Goal: Information Seeking & Learning: Check status

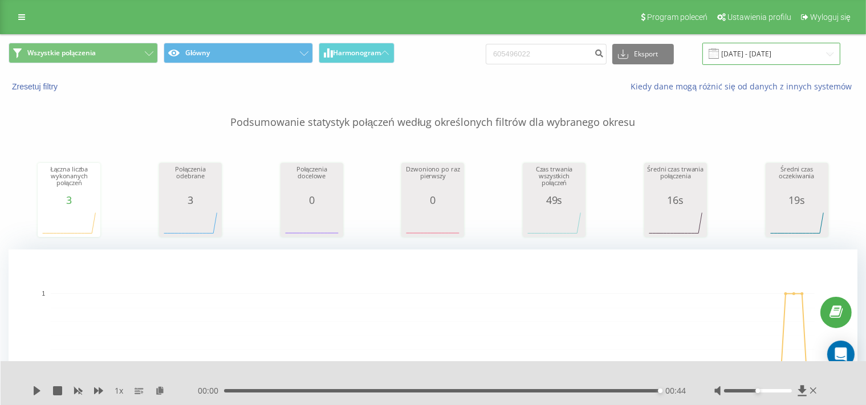
click at [750, 55] on input "21.05.2025 - 21.08.2025" at bounding box center [771, 54] width 138 height 22
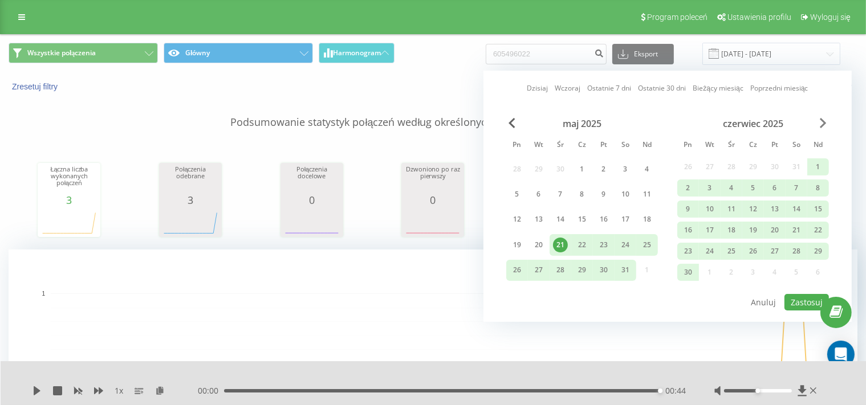
click at [824, 123] on span "Next Month" at bounding box center [823, 123] width 7 height 10
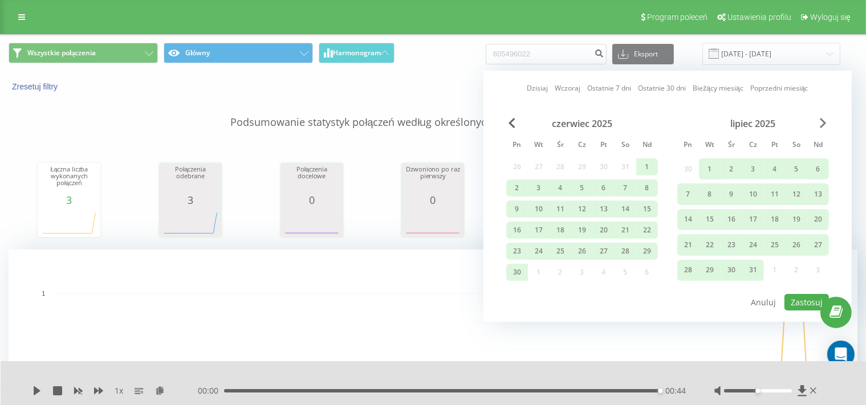
click at [824, 123] on span "Next Month" at bounding box center [823, 123] width 7 height 10
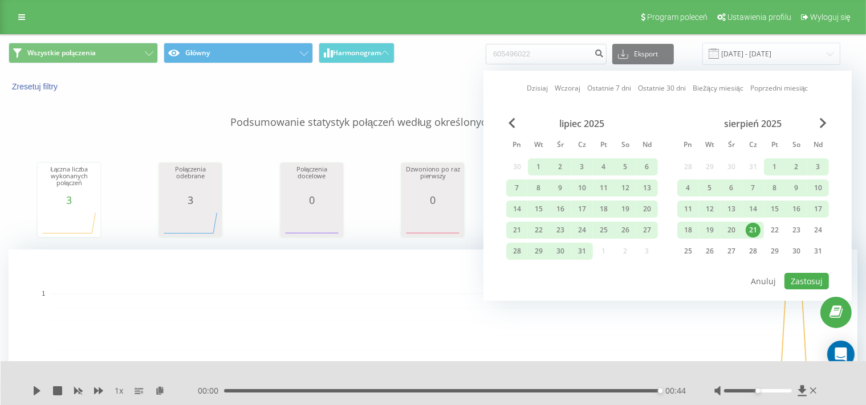
click at [754, 230] on div "21" at bounding box center [752, 230] width 15 height 15
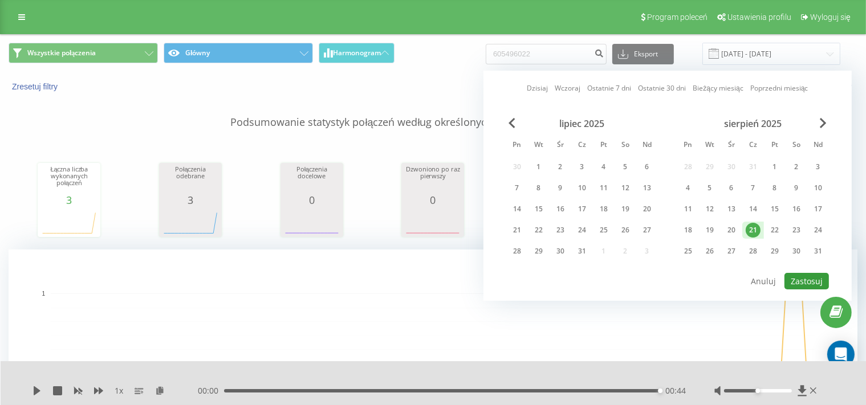
click at [810, 284] on button "Zastosuj" at bounding box center [806, 281] width 44 height 17
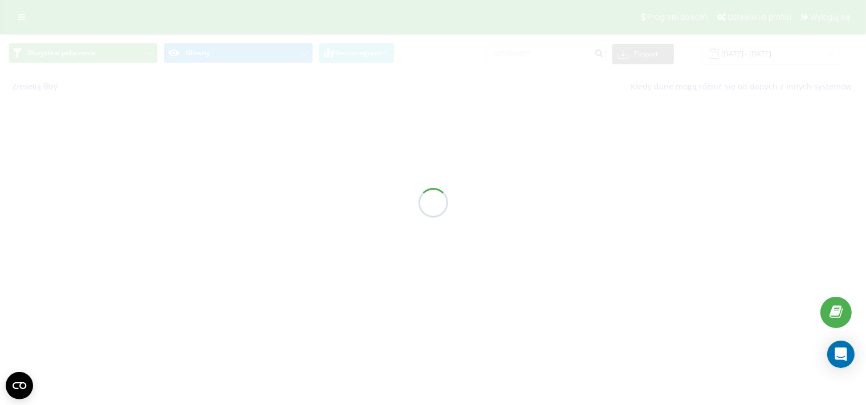
type input "21.08.2025 - 21.08.2025"
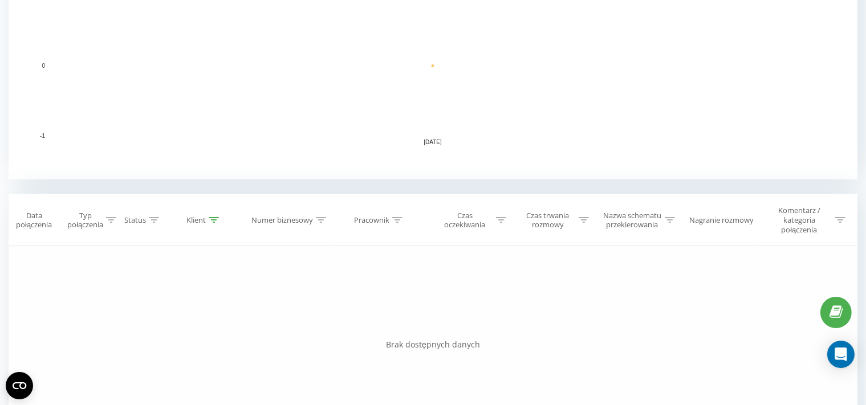
scroll to position [299, 0]
click at [398, 221] on icon at bounding box center [397, 220] width 10 height 6
click at [378, 303] on input "text" at bounding box center [380, 306] width 100 height 20
type input "Mateusz Jędrysek"
click at [401, 329] on span "OK" at bounding box center [404, 328] width 32 height 18
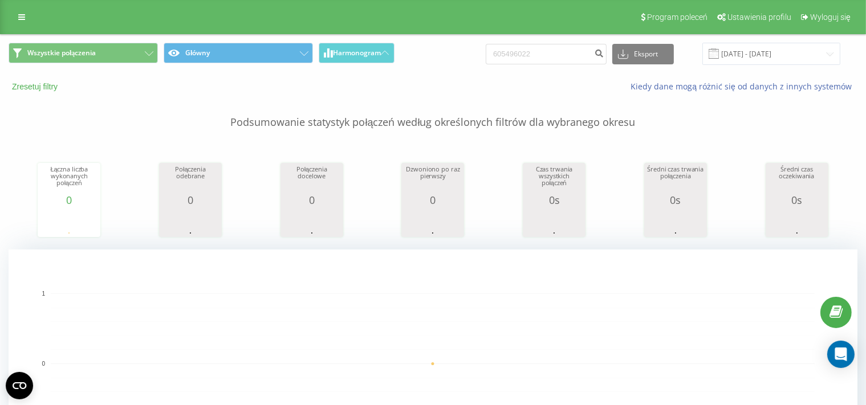
click at [38, 88] on button "Zresetuj filtry" at bounding box center [36, 86] width 55 height 10
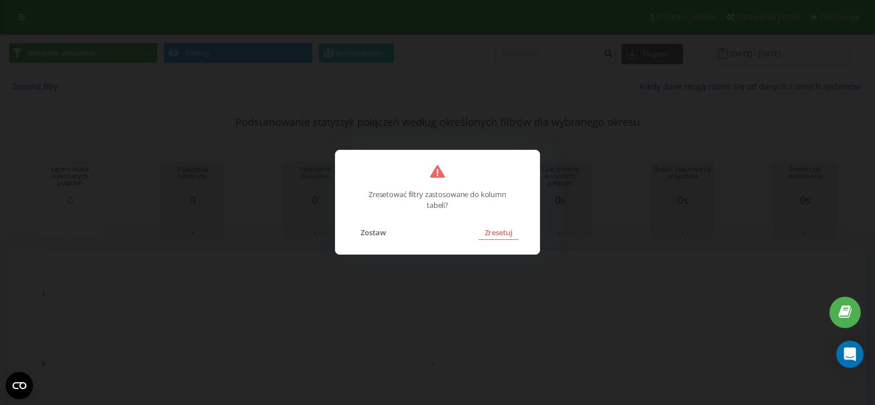
click at [498, 231] on button "Zresetuj" at bounding box center [498, 232] width 39 height 15
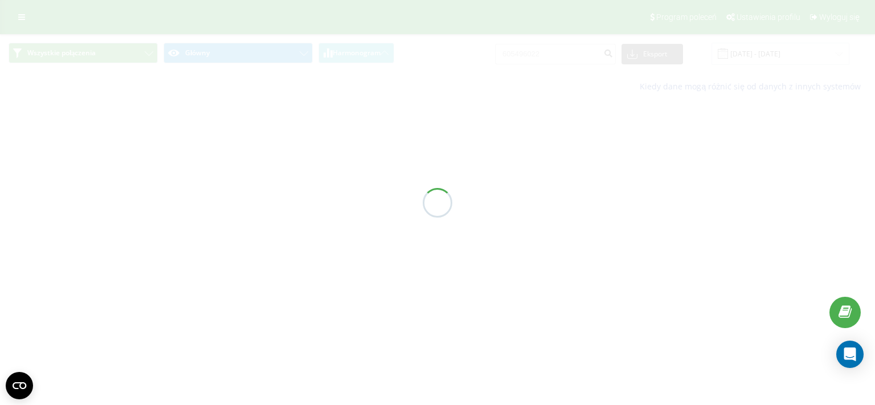
click at [498, 231] on div at bounding box center [437, 202] width 875 height 405
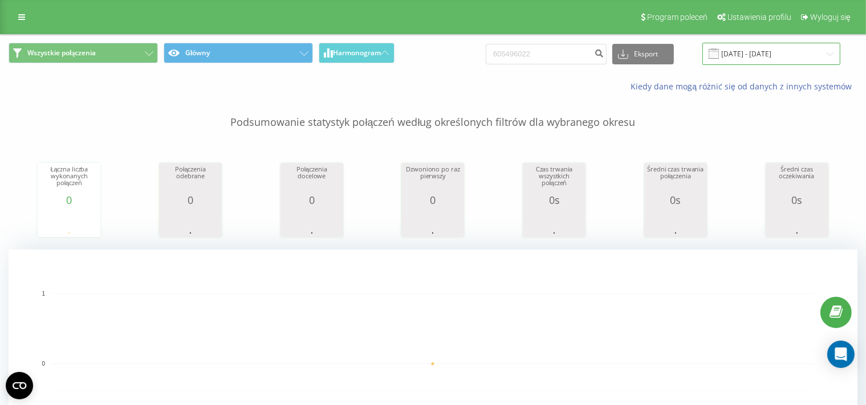
click at [748, 50] on input "21.08.2025 - 21.08.2025" at bounding box center [771, 54] width 138 height 22
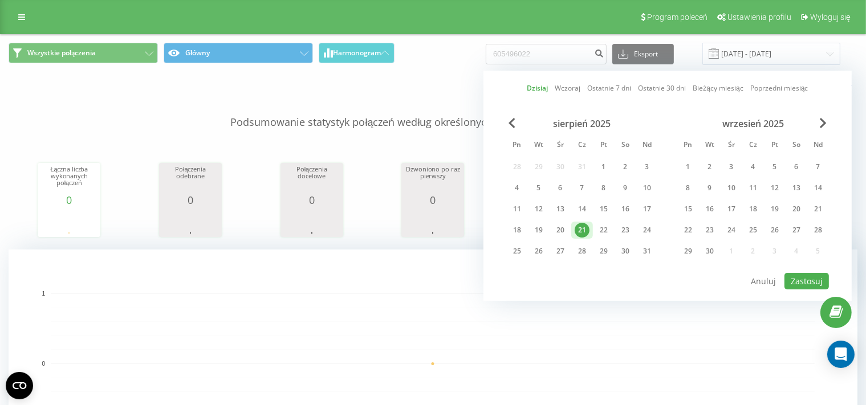
click at [580, 230] on div "21" at bounding box center [581, 230] width 15 height 15
click at [809, 277] on button "Zastosuj" at bounding box center [806, 281] width 44 height 17
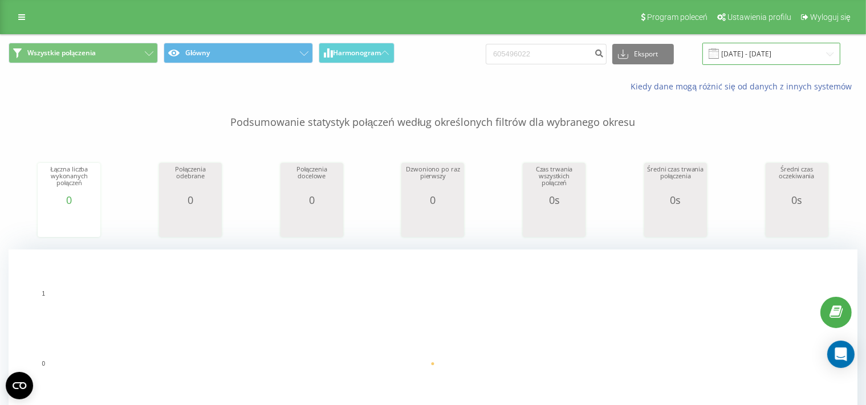
click at [746, 50] on input "21.08.2025 - 21.08.2025" at bounding box center [771, 54] width 138 height 22
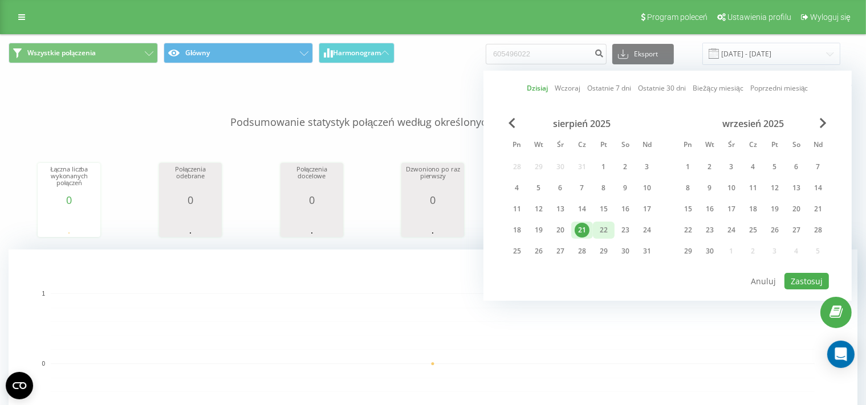
click at [601, 225] on div "22" at bounding box center [603, 230] width 15 height 15
click at [802, 276] on button "Zastosuj" at bounding box center [806, 281] width 44 height 17
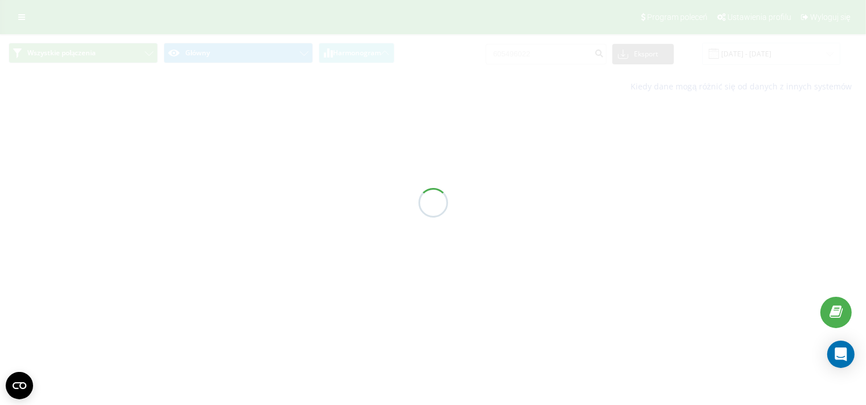
type input "22.08.2025 - 22.08.2025"
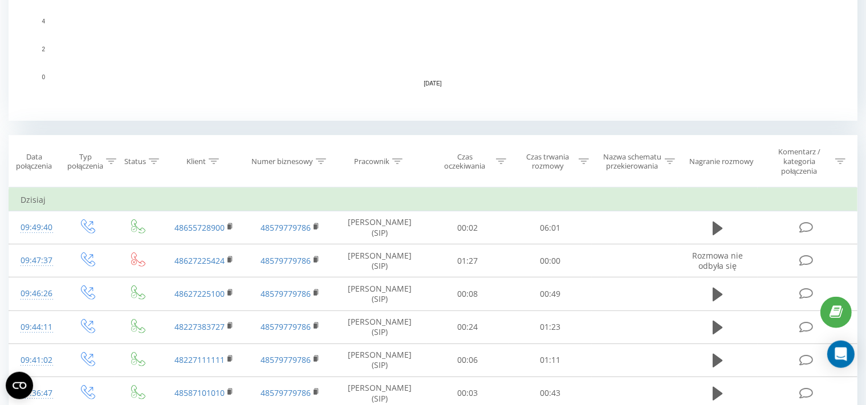
scroll to position [375, 0]
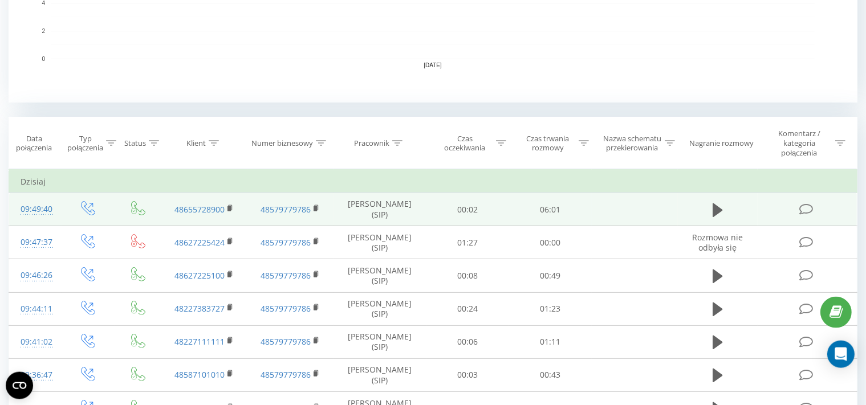
click at [803, 209] on icon at bounding box center [805, 209] width 14 height 12
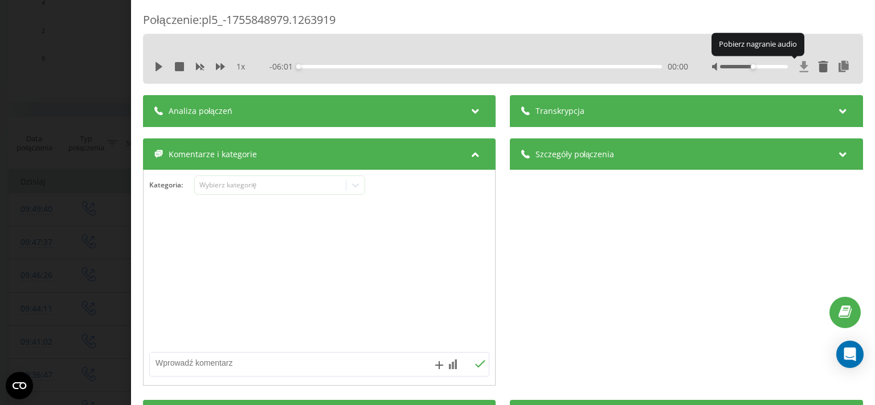
click at [800, 67] on icon at bounding box center [804, 66] width 9 height 11
click at [40, 173] on div "Połączenie : pl5_-1755848979.1263919 1 x - 06:01 00:00 00:00 Transkrypcja Aby m…" at bounding box center [437, 202] width 875 height 405
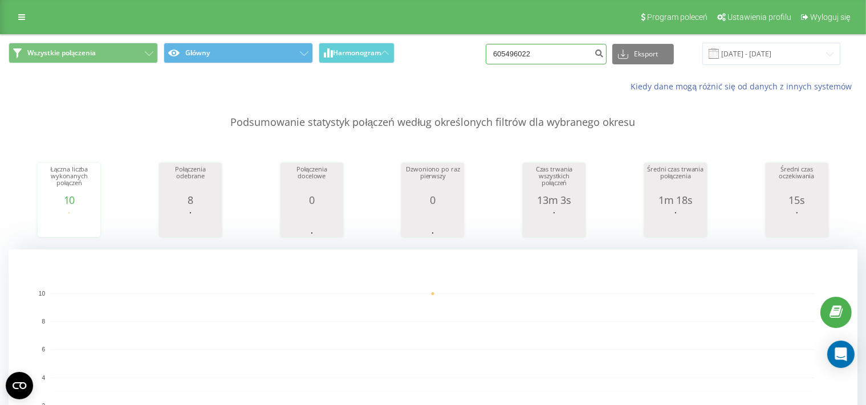
click at [535, 58] on input "605496022" at bounding box center [546, 54] width 121 height 21
paste input "730652252"
click at [584, 56] on input "605496073065225222" at bounding box center [546, 54] width 121 height 21
drag, startPoint x: 584, startPoint y: 56, endPoint x: 464, endPoint y: 52, distance: 119.7
click at [486, 52] on input "605496073065225222" at bounding box center [546, 54] width 121 height 21
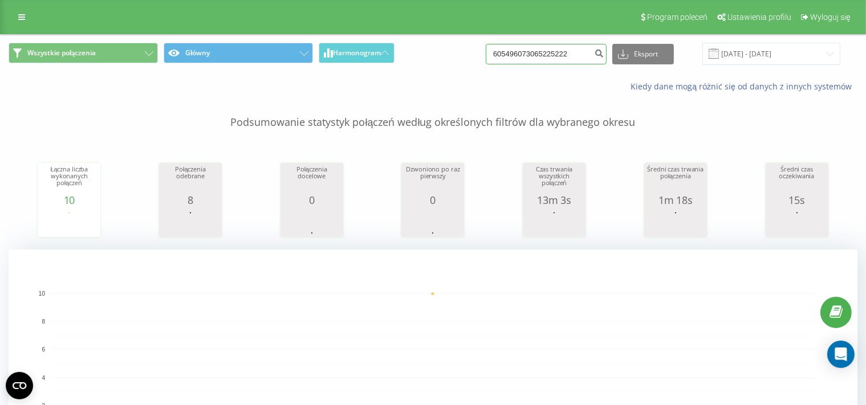
paste input "73065225"
type input "730652252"
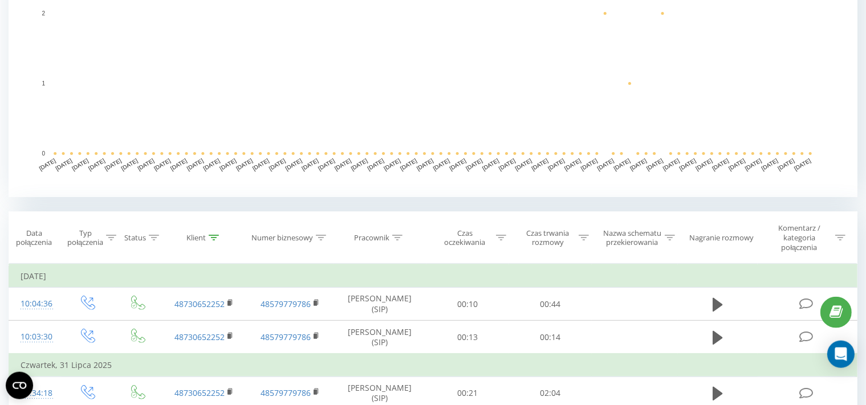
scroll to position [285, 0]
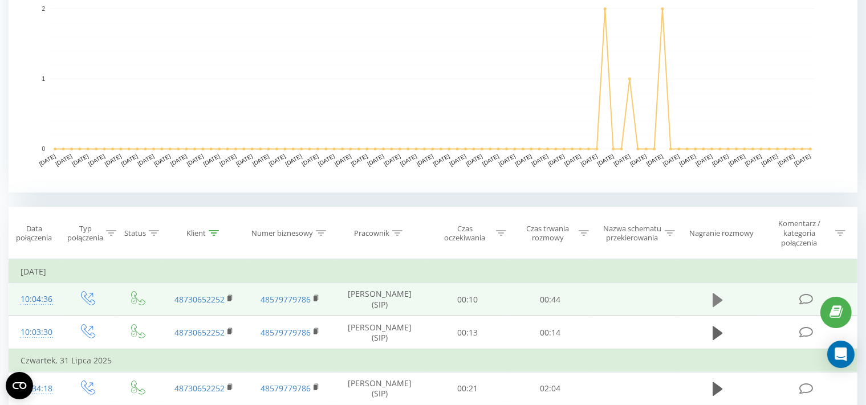
click at [715, 298] on icon at bounding box center [717, 300] width 10 height 14
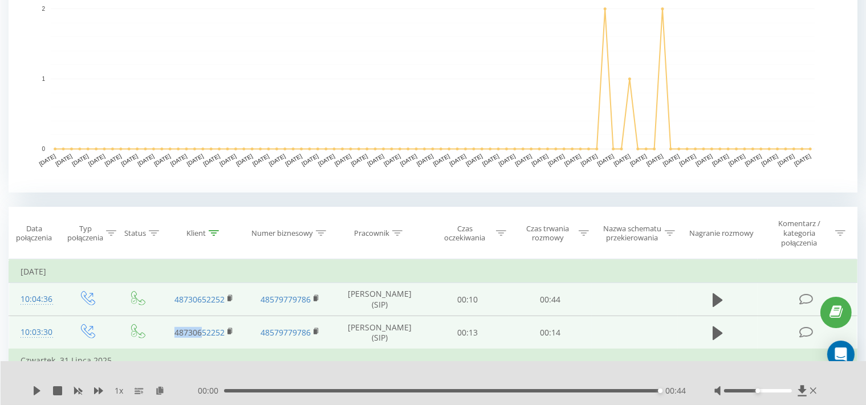
drag, startPoint x: 84, startPoint y: 273, endPoint x: 206, endPoint y: 340, distance: 139.8
click at [206, 340] on tbody "Poniedziałek, 4 Sierpnia 2025 10:04:36 48730652252 48579779786 Mateusz Jędrysek…" at bounding box center [433, 377] width 848 height 234
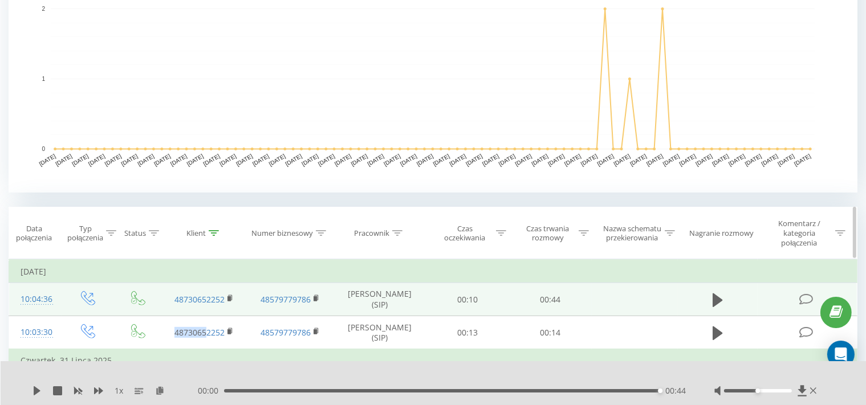
click at [243, 246] on th "Klient" at bounding box center [204, 233] width 86 height 52
click at [230, 297] on rect at bounding box center [228, 298] width 3 height 5
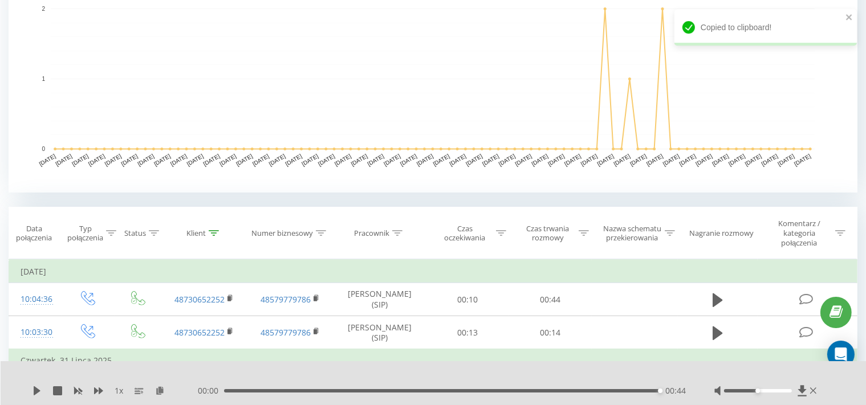
scroll to position [0, 0]
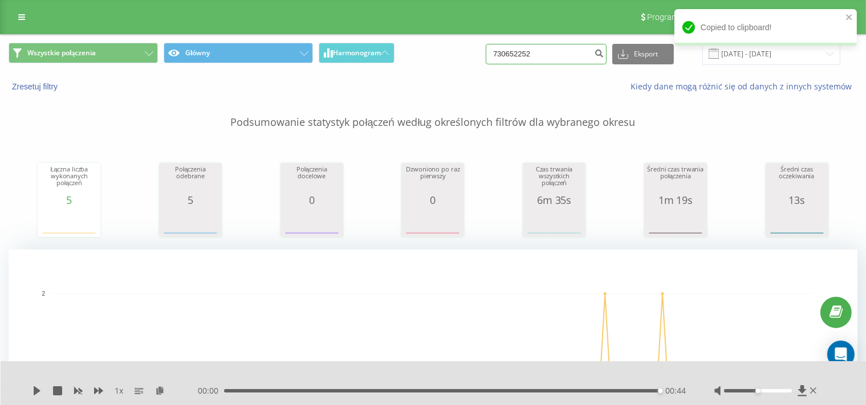
click at [544, 52] on input "730652252" at bounding box center [546, 54] width 121 height 21
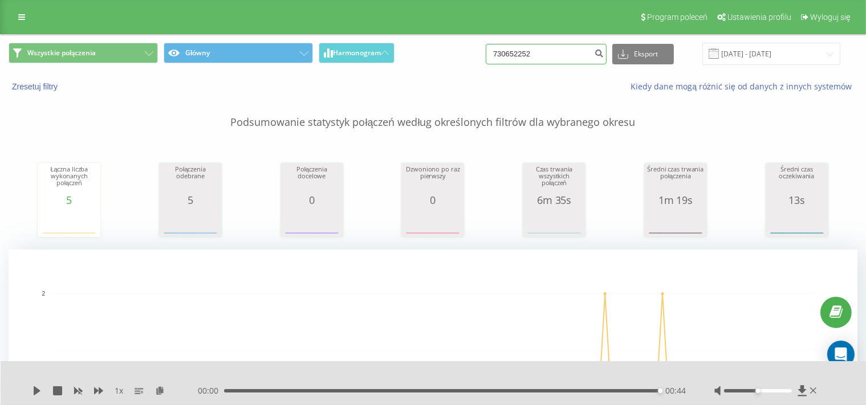
click at [544, 52] on input "730652252" at bounding box center [546, 54] width 121 height 21
paste input "514 797 106"
type input "514 797 106"
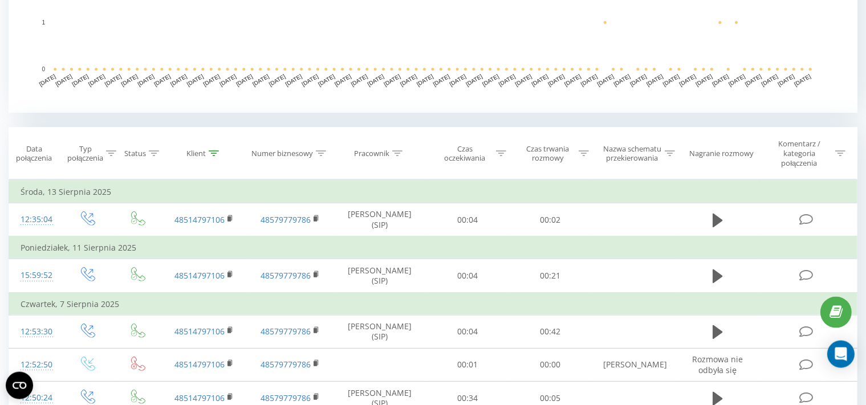
scroll to position [373, 0]
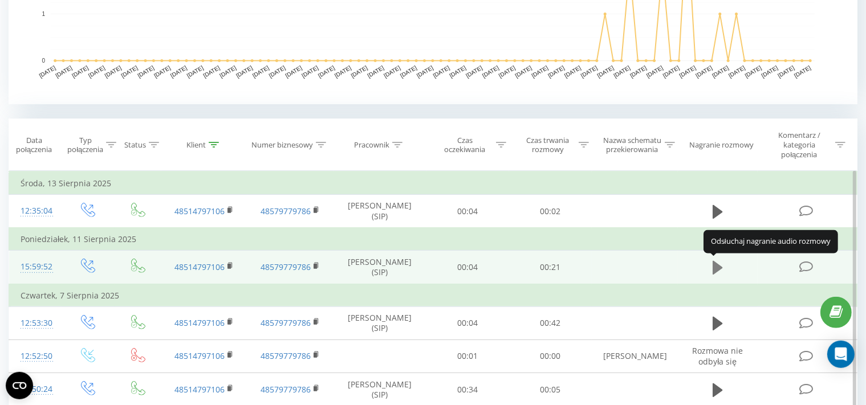
click at [715, 267] on icon at bounding box center [717, 268] width 10 height 14
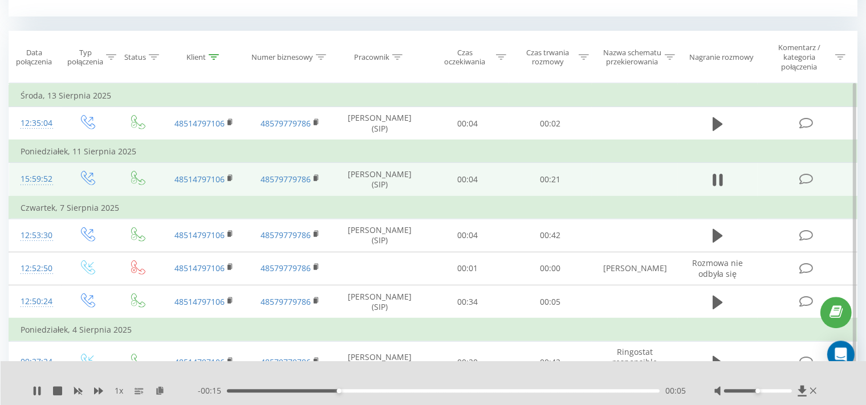
scroll to position [463, 0]
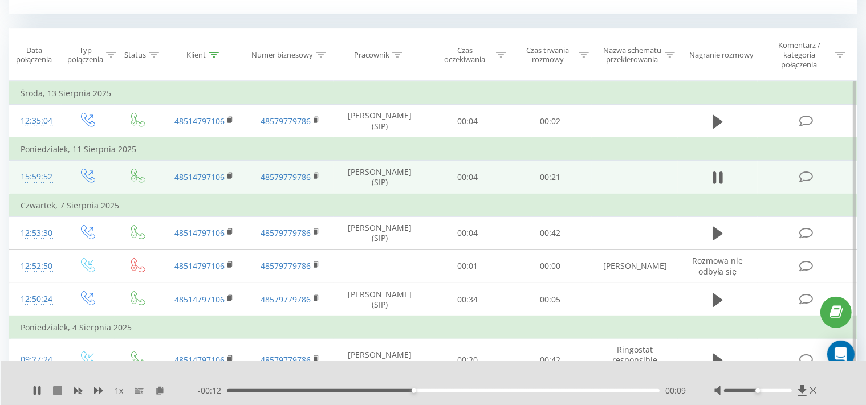
click at [59, 388] on icon at bounding box center [57, 390] width 9 height 9
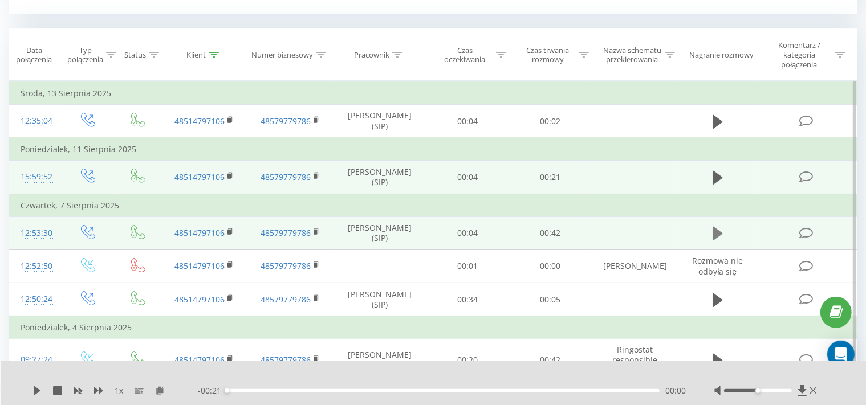
click at [713, 239] on icon at bounding box center [717, 234] width 10 height 14
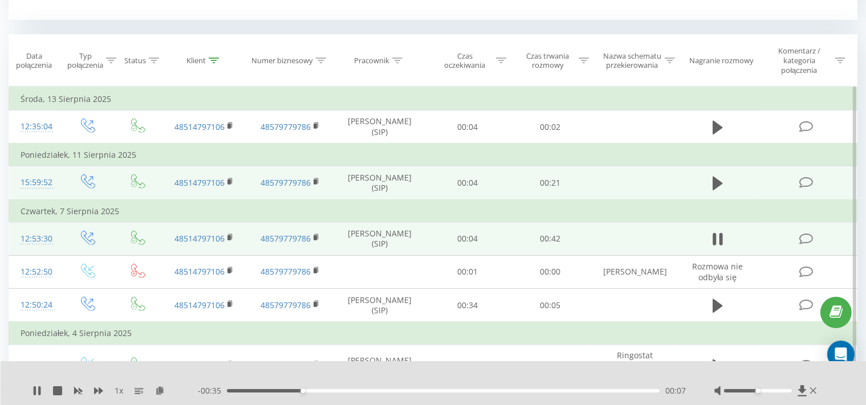
scroll to position [456, 0]
click at [59, 373] on div "1 x - 00:40 00:02 00:02" at bounding box center [434, 383] width 866 height 44
click at [56, 394] on icon at bounding box center [57, 390] width 9 height 9
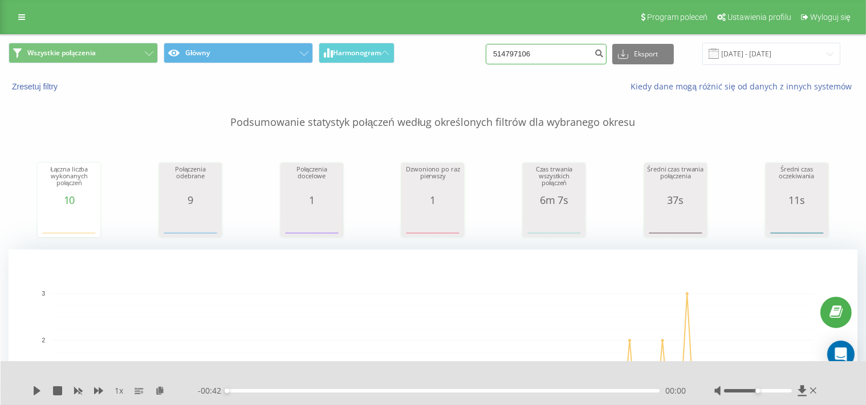
click at [546, 52] on input "514797106" at bounding box center [546, 54] width 121 height 21
paste input "06607659"
type input "506607659"
click at [603, 55] on icon "submit" at bounding box center [599, 51] width 10 height 7
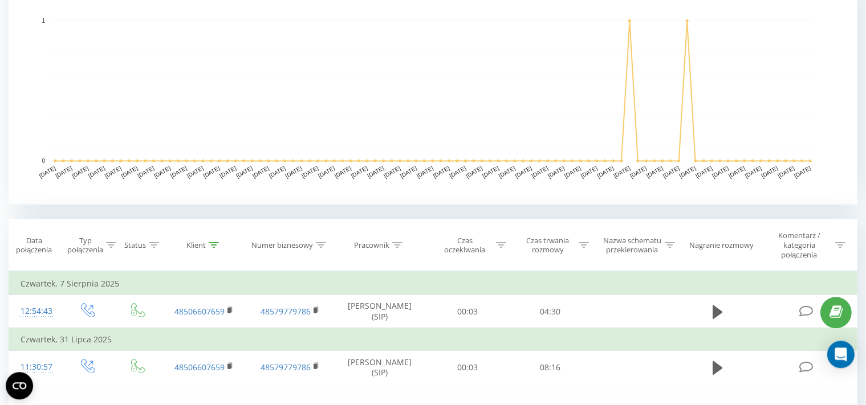
scroll to position [321, 0]
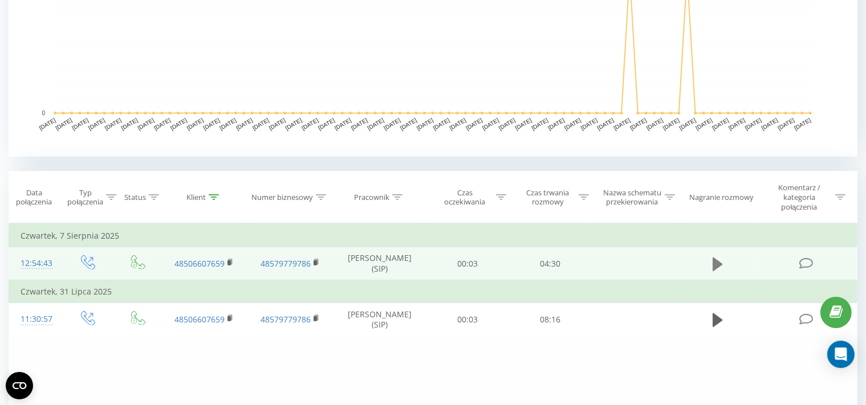
click at [712, 264] on icon at bounding box center [717, 264] width 10 height 14
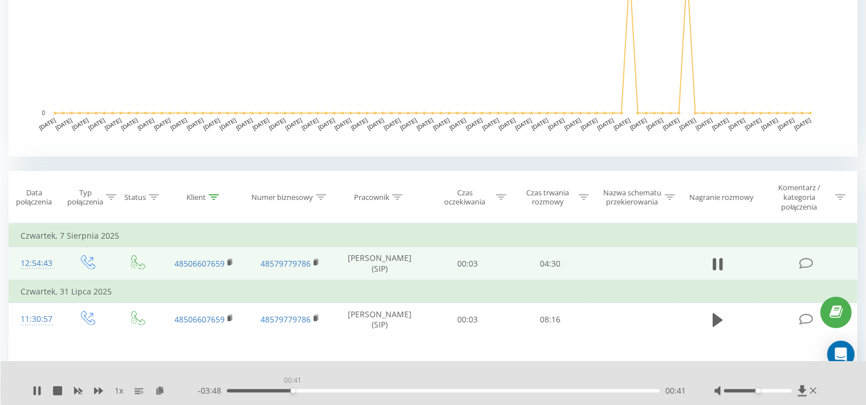
click at [292, 392] on div "00:41" at bounding box center [443, 390] width 433 height 3
click at [562, 392] on div "02:45" at bounding box center [443, 390] width 433 height 3
click at [589, 389] on div "- 01:00 03:29 03:29" at bounding box center [442, 390] width 488 height 11
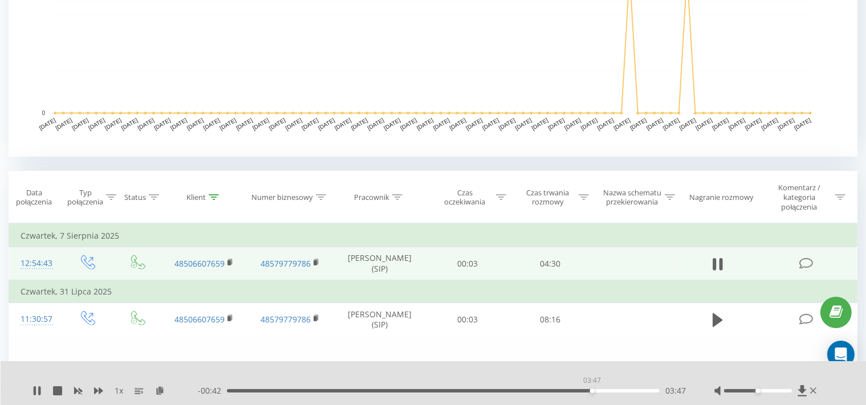
click at [592, 391] on div "03:47" at bounding box center [443, 390] width 433 height 3
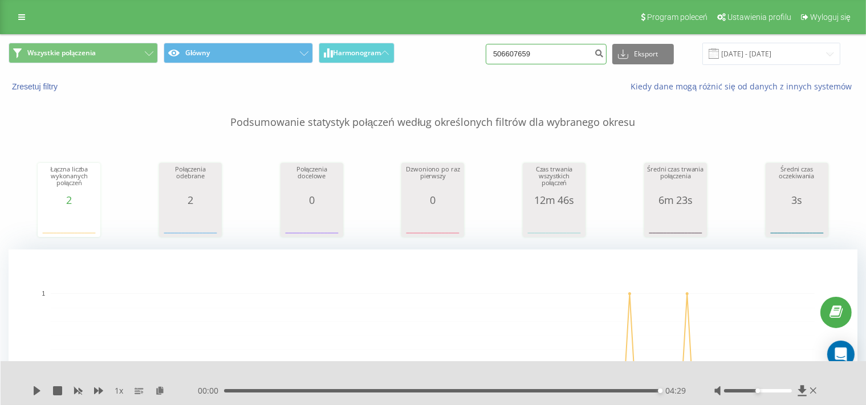
click at [542, 51] on input "506607659" at bounding box center [546, 54] width 121 height 21
paste input "792137004"
type input "792137004"
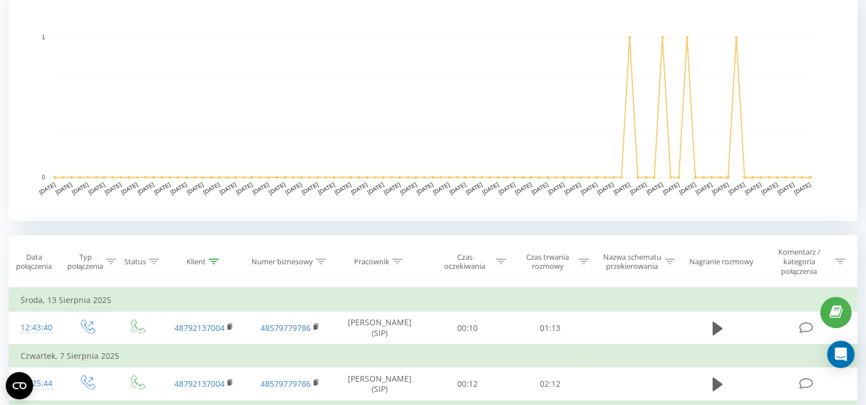
scroll to position [278, 0]
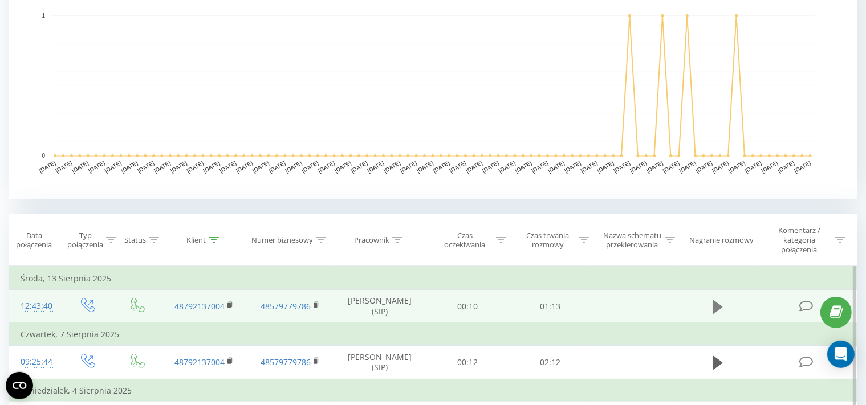
click at [717, 303] on icon at bounding box center [717, 307] width 10 height 14
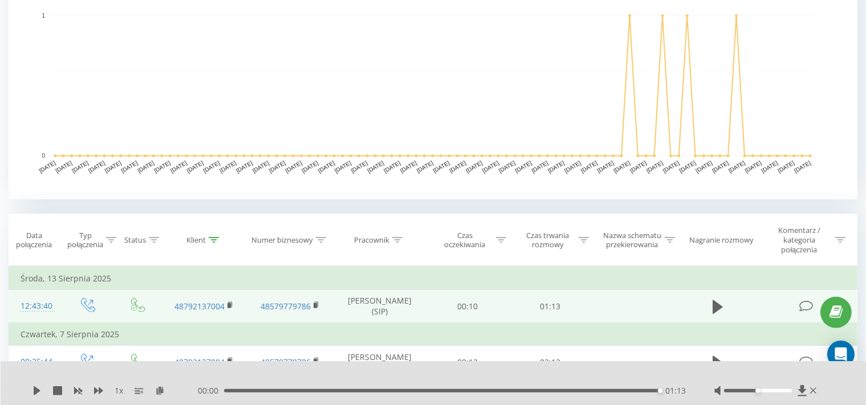
scroll to position [0, 0]
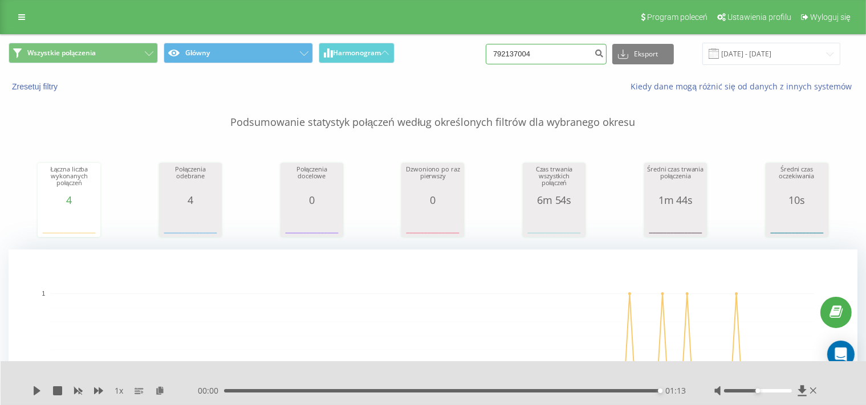
click at [547, 58] on input "792137004" at bounding box center [546, 54] width 121 height 21
paste input "506607659"
type input "506607659"
click at [602, 55] on icon "submit" at bounding box center [599, 51] width 10 height 7
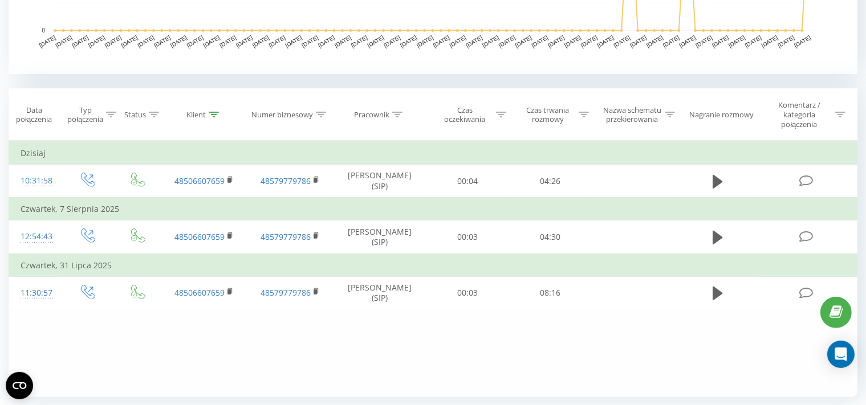
scroll to position [388, 0]
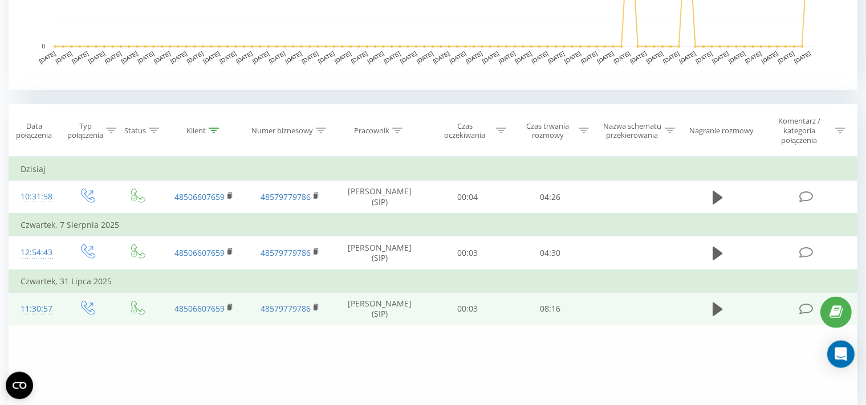
click at [805, 309] on icon at bounding box center [805, 309] width 14 height 12
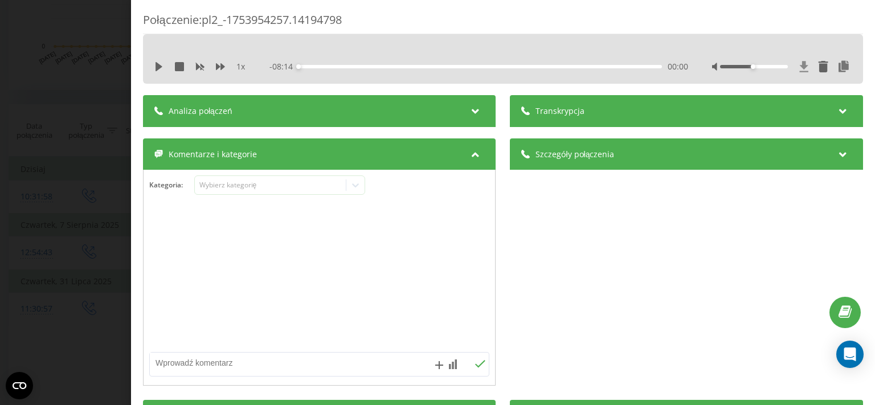
click at [800, 67] on icon at bounding box center [804, 66] width 9 height 11
click at [73, 186] on div "Połączenie : pl2_-1753954257.14194798 1 x - 08:14 00:00 00:00 Transkrypcja Aby …" at bounding box center [437, 202] width 875 height 405
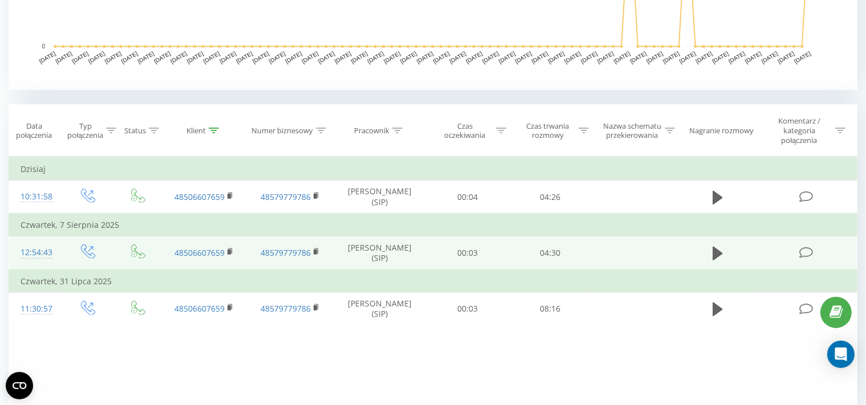
click at [805, 252] on icon at bounding box center [805, 253] width 14 height 12
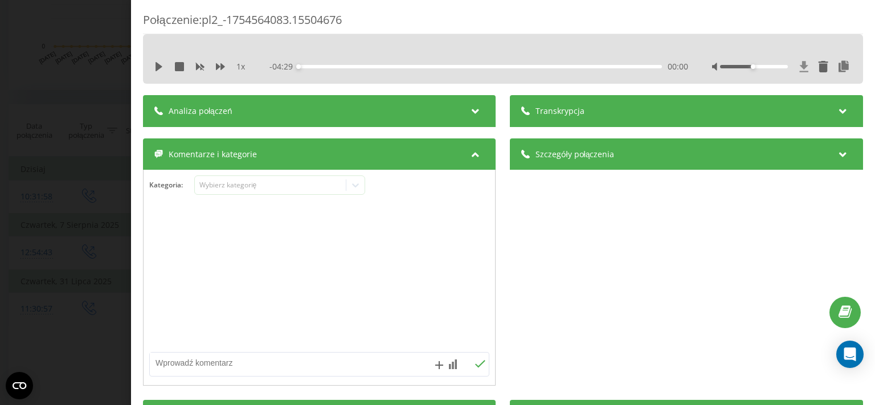
click at [800, 64] on icon at bounding box center [804, 66] width 9 height 11
click at [72, 254] on div "Połączenie : pl2_-1754564083.15504676 1 x - 04:29 00:00 00:00 Transkrypcja Aby …" at bounding box center [437, 202] width 875 height 405
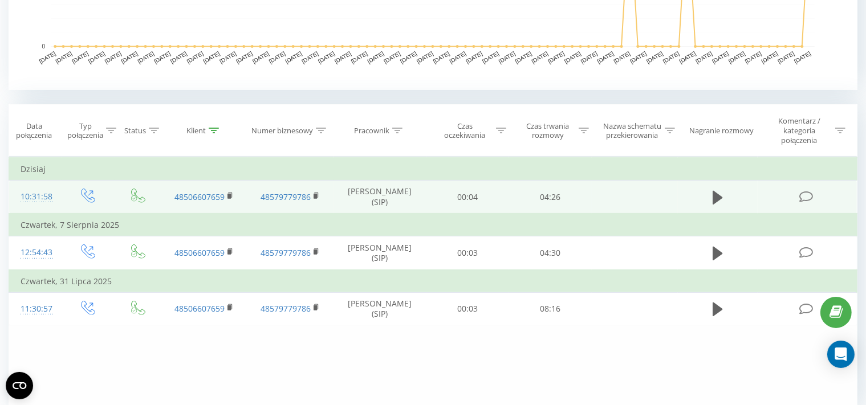
click at [806, 195] on icon at bounding box center [805, 197] width 14 height 12
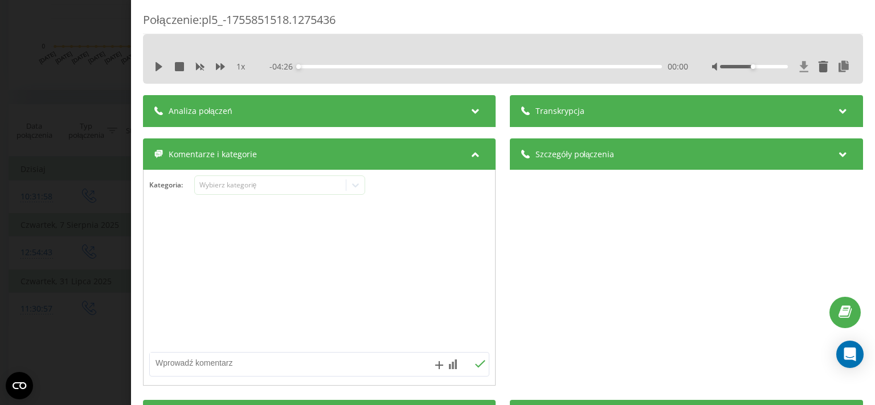
click at [800, 65] on icon at bounding box center [804, 66] width 9 height 11
click at [83, 194] on div "Połączenie : pl5_-1755851518.1275436 1 x - 04:26 00:00 00:00 Transkrypcja Aby m…" at bounding box center [437, 202] width 875 height 405
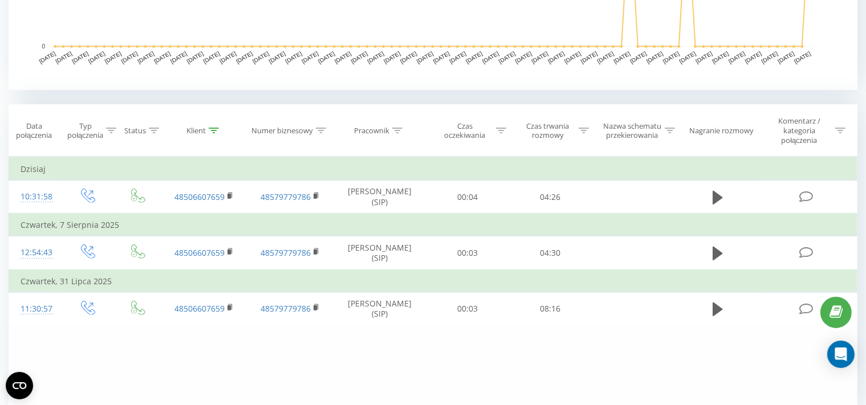
click at [410, 374] on div "Filtruj według warunków Jest równe Wprowadź wartość Anuluj OK Filtruj według wa…" at bounding box center [433, 285] width 849 height 256
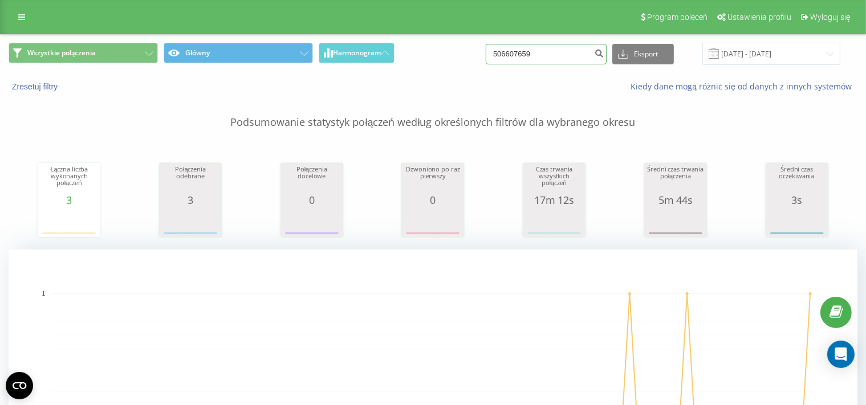
click at [549, 54] on input "506607659" at bounding box center [546, 54] width 121 height 21
paste input "792137004"
type input "792137004"
click at [557, 56] on input "792137004" at bounding box center [546, 54] width 121 height 21
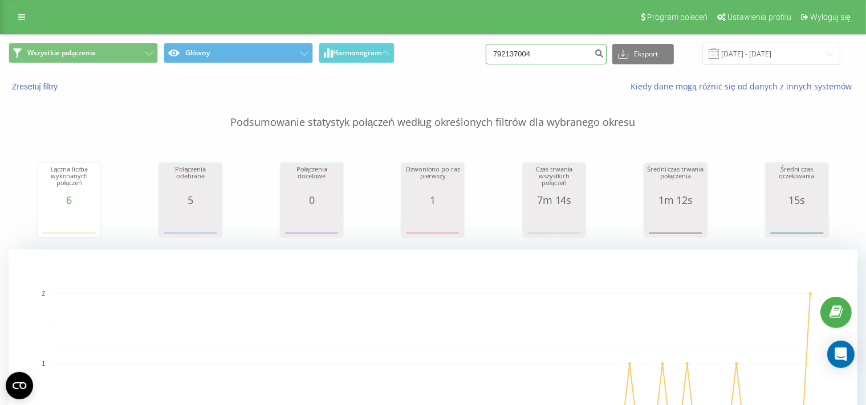
click at [557, 56] on input "792137004" at bounding box center [546, 54] width 121 height 21
paste input "601565446"
type input "601565446"
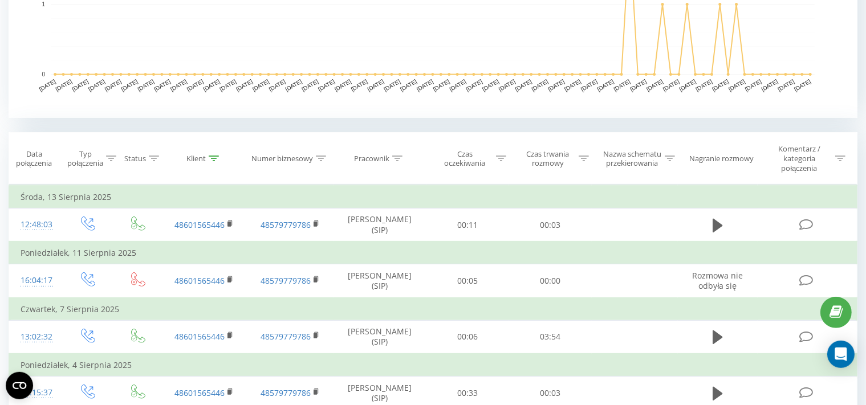
scroll to position [360, 0]
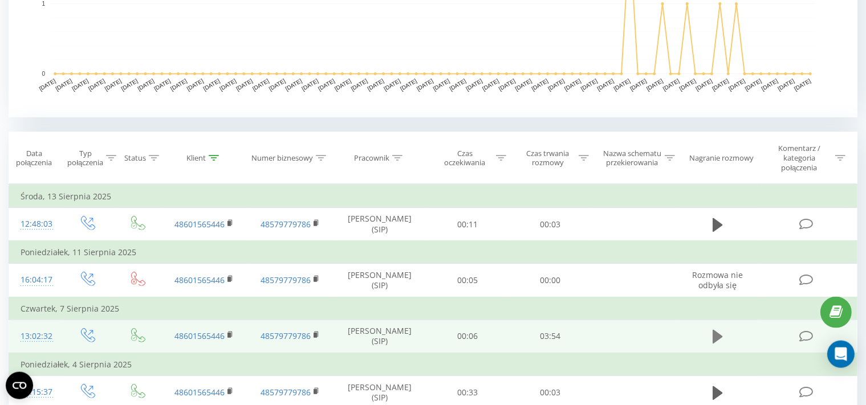
click at [710, 332] on button at bounding box center [717, 336] width 17 height 17
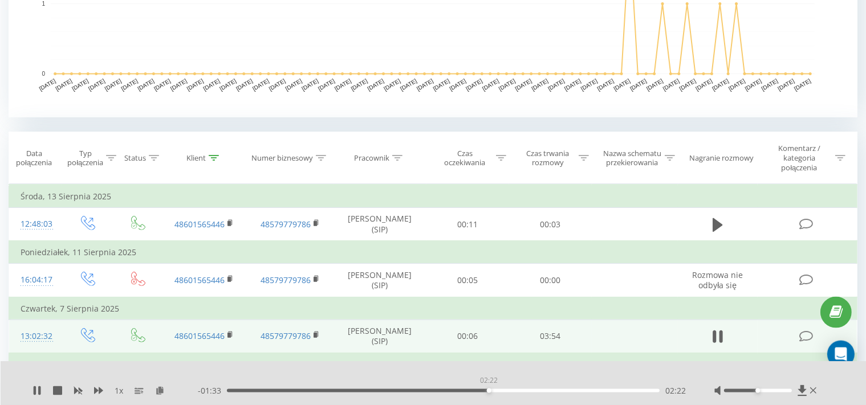
click at [488, 392] on div "02:22" at bounding box center [443, 390] width 433 height 3
click at [530, 391] on div "02:44" at bounding box center [443, 390] width 433 height 3
click at [57, 393] on icon at bounding box center [57, 390] width 9 height 9
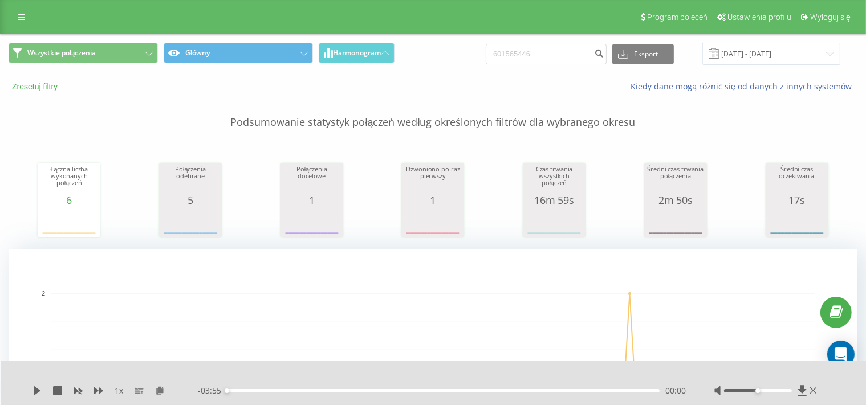
click at [35, 88] on button "Zresetuj filtry" at bounding box center [36, 86] width 55 height 10
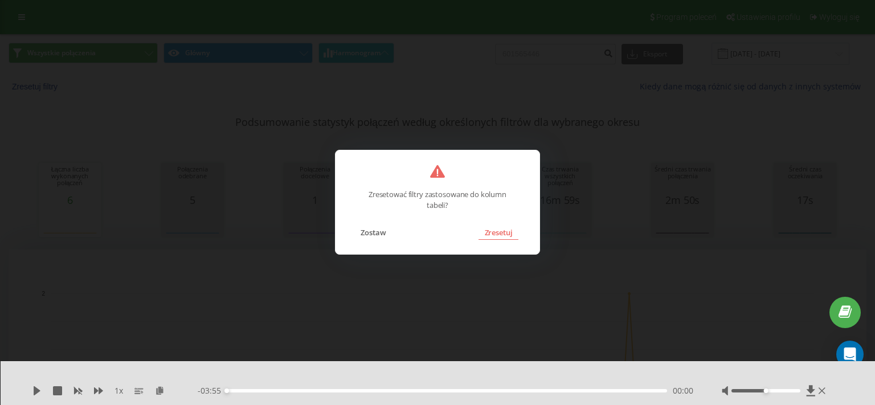
click at [498, 234] on button "Zresetuj" at bounding box center [498, 232] width 39 height 15
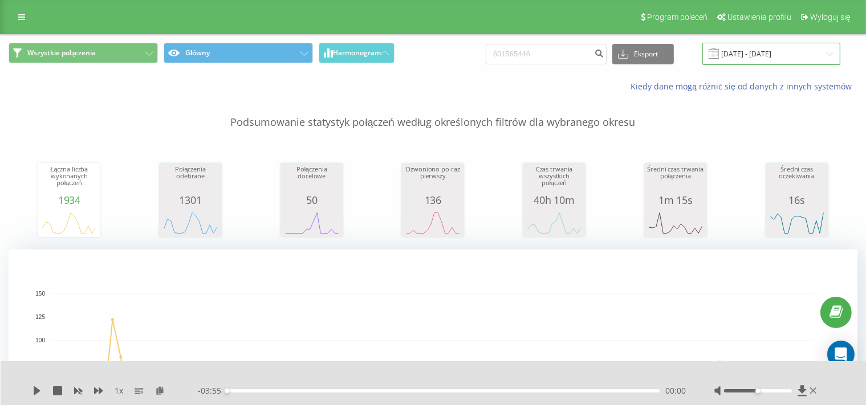
click at [755, 56] on input "[DATE] - [DATE]" at bounding box center [771, 54] width 138 height 22
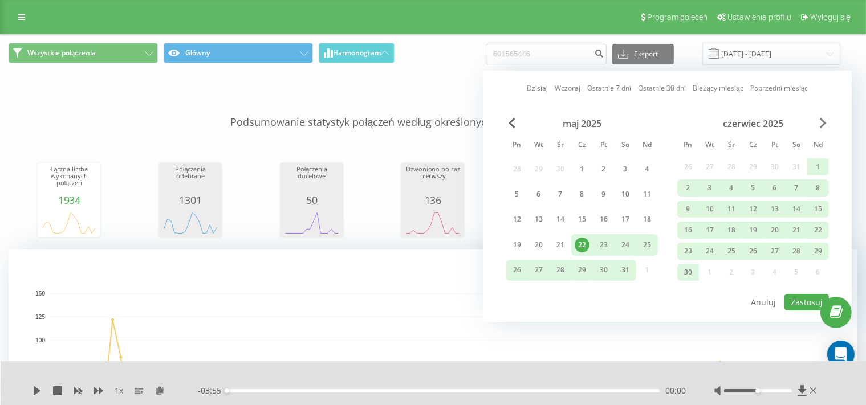
click at [823, 122] on span "Next Month" at bounding box center [823, 123] width 7 height 10
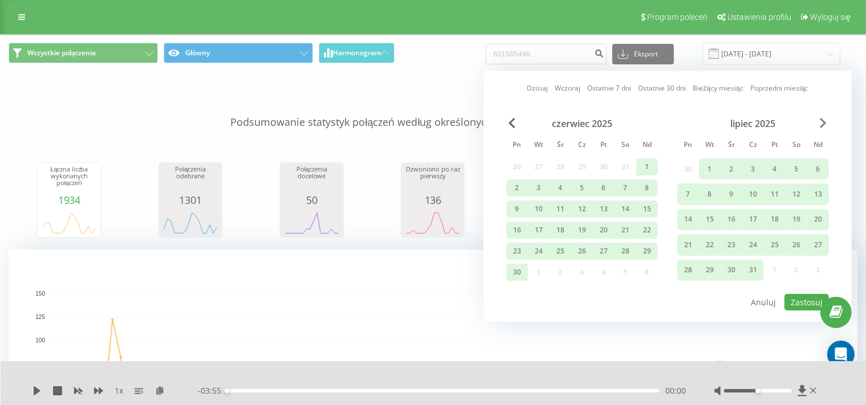
click at [823, 122] on span "Next Month" at bounding box center [823, 123] width 7 height 10
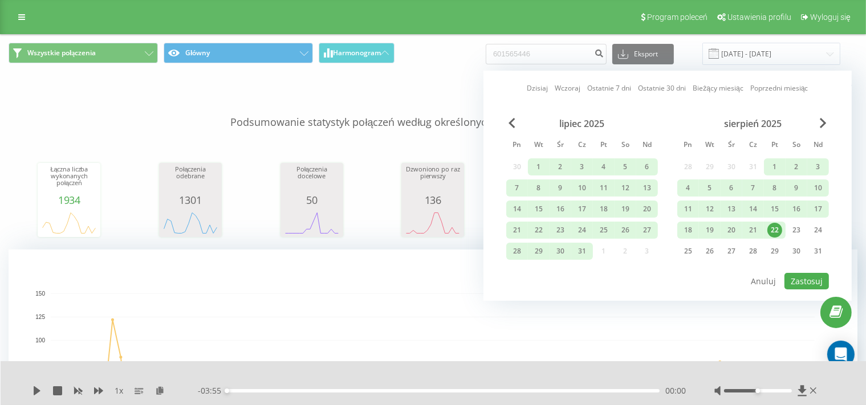
click at [774, 229] on div "22" at bounding box center [774, 230] width 15 height 15
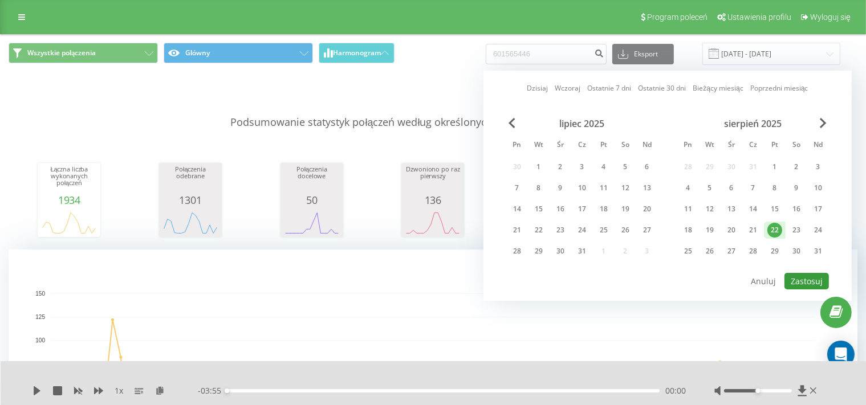
click at [804, 286] on button "Zastosuj" at bounding box center [806, 281] width 44 height 17
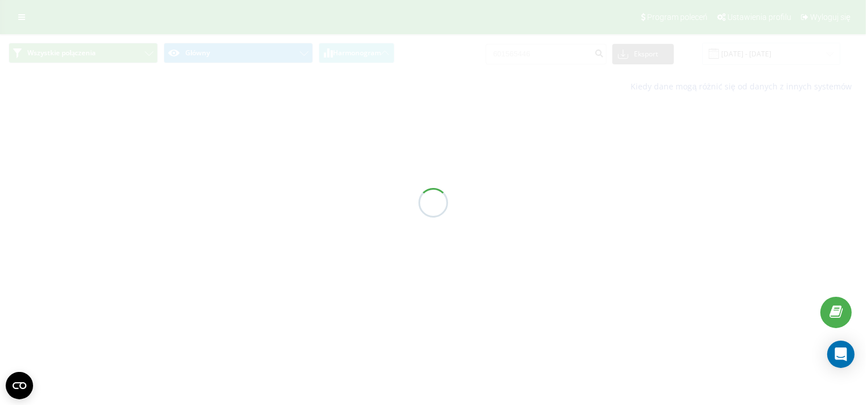
type input "[DATE] - [DATE]"
